Goal: Navigation & Orientation: Find specific page/section

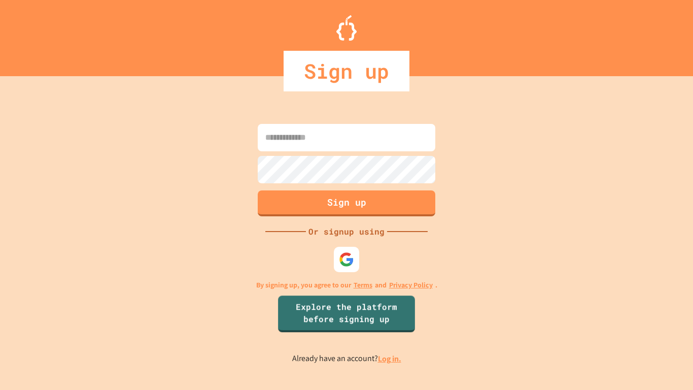
click at [386, 361] on link "Log in." at bounding box center [389, 358] width 23 height 11
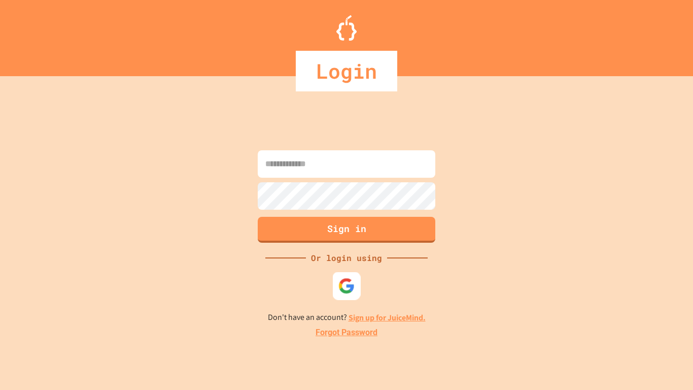
click at [339, 274] on div at bounding box center [347, 286] width 28 height 28
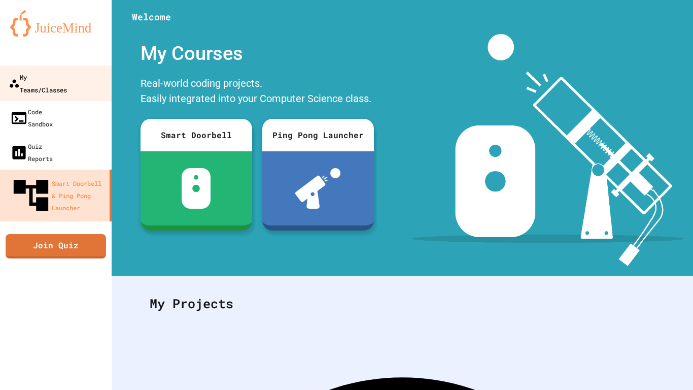
click at [56, 71] on div "My Teams/Classes" at bounding box center [38, 83] width 58 height 25
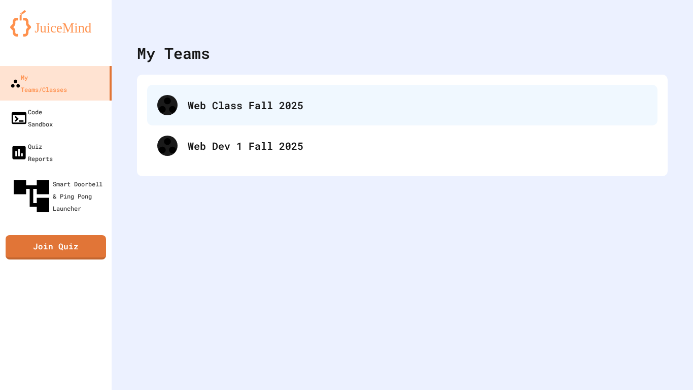
click at [289, 110] on div "Web Class Fall 2025" at bounding box center [418, 104] width 460 height 15
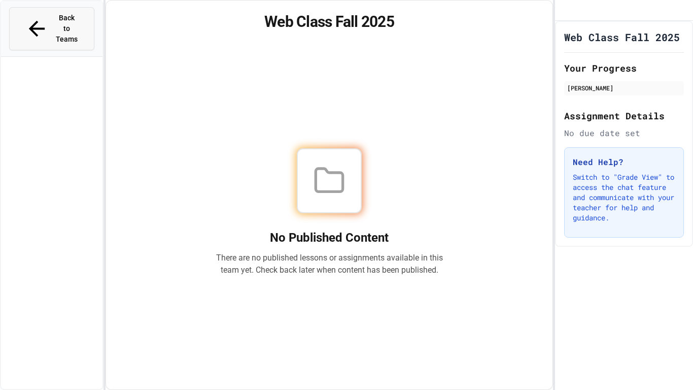
click at [25, 19] on icon at bounding box center [37, 29] width 24 height 24
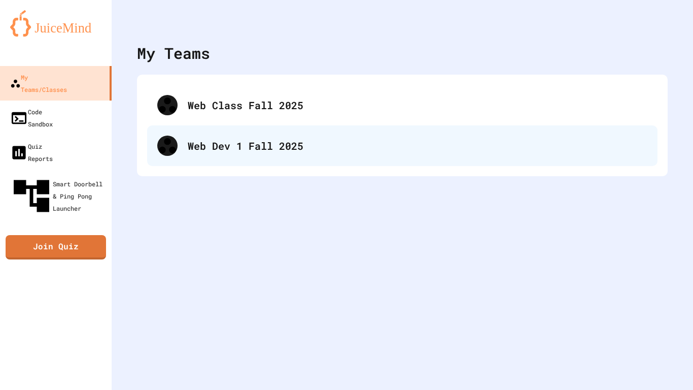
click at [197, 152] on div "Web Dev 1 Fall 2025" at bounding box center [418, 145] width 460 height 15
